Goal: Task Accomplishment & Management: Manage account settings

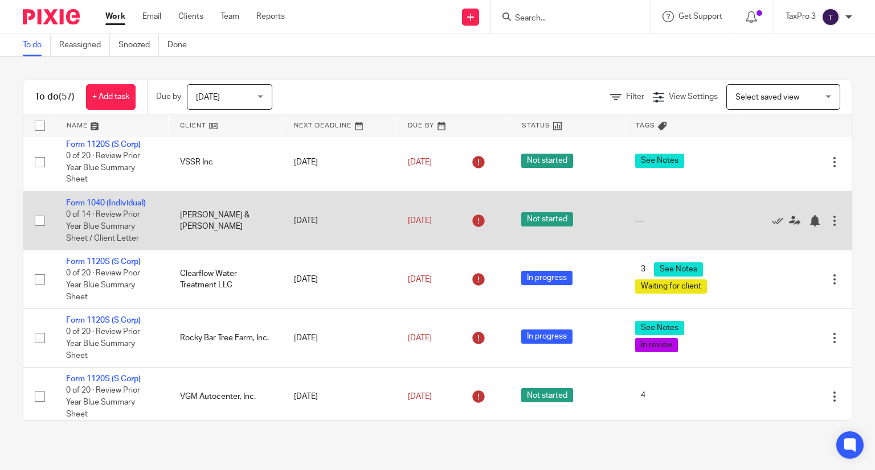
scroll to position [2392, 0]
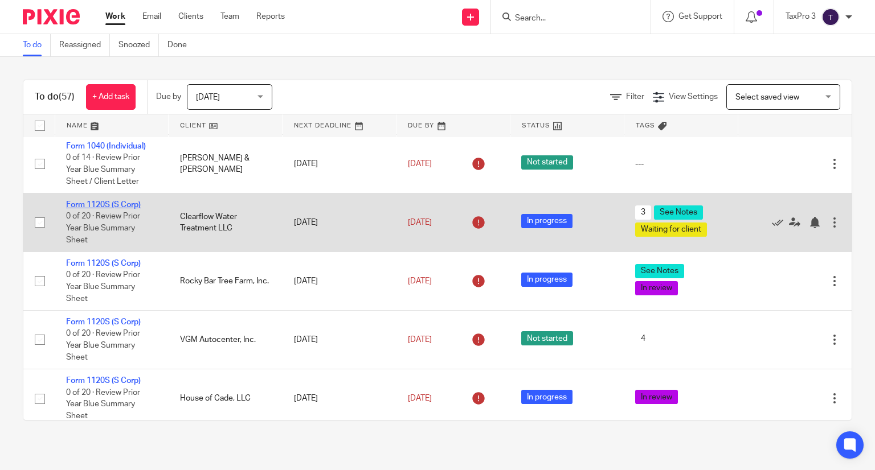
click at [114, 209] on link "Form 1120S (S Corp)" at bounding box center [103, 205] width 75 height 8
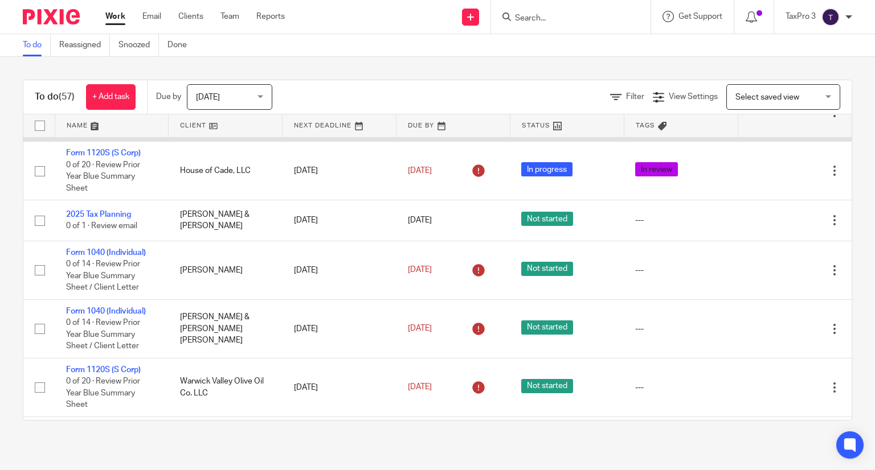
scroll to position [2506, 0]
